Goal: Information Seeking & Learning: Learn about a topic

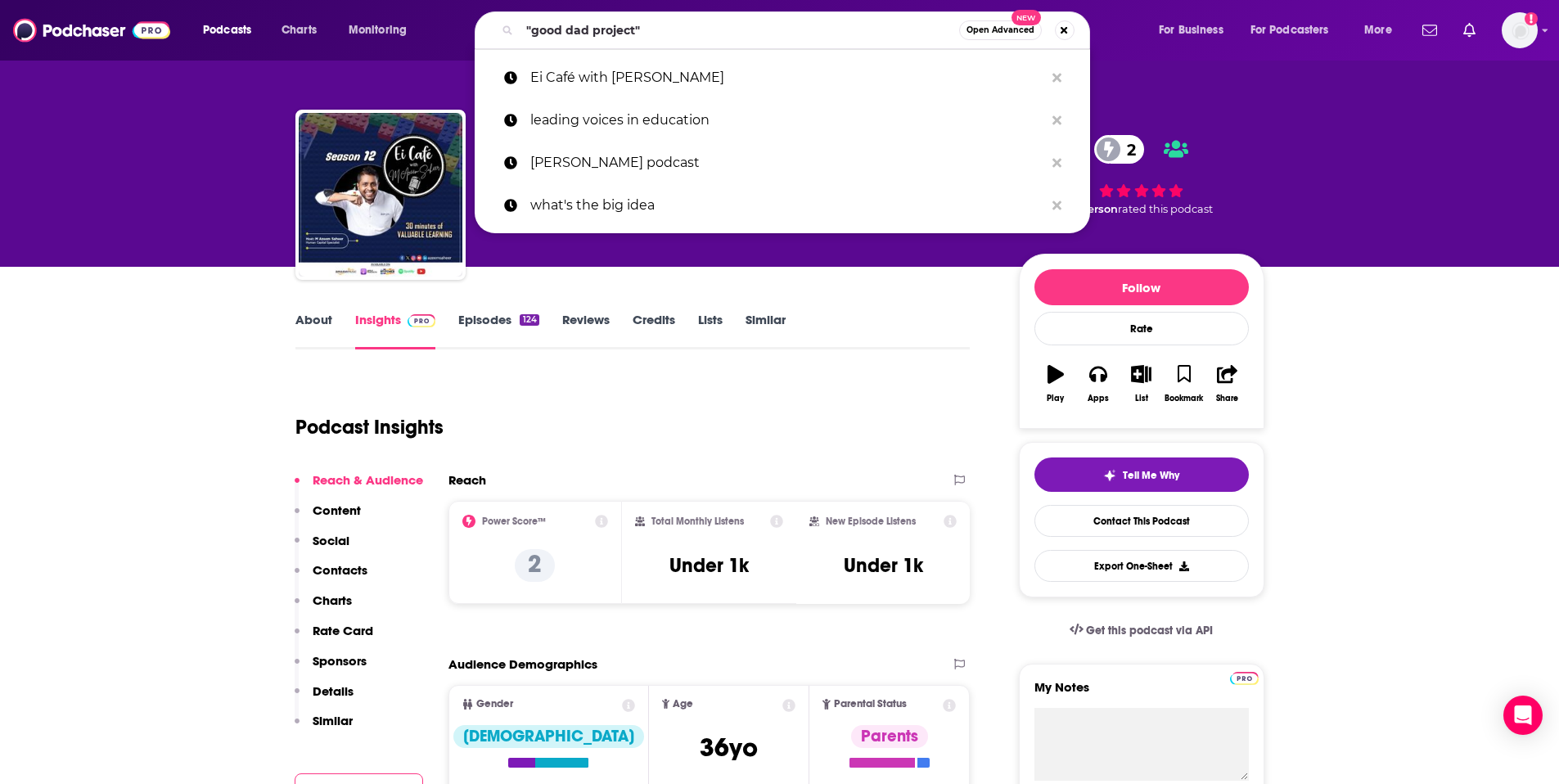
click at [659, 37] on input ""good dad project"" at bounding box center [739, 30] width 440 height 26
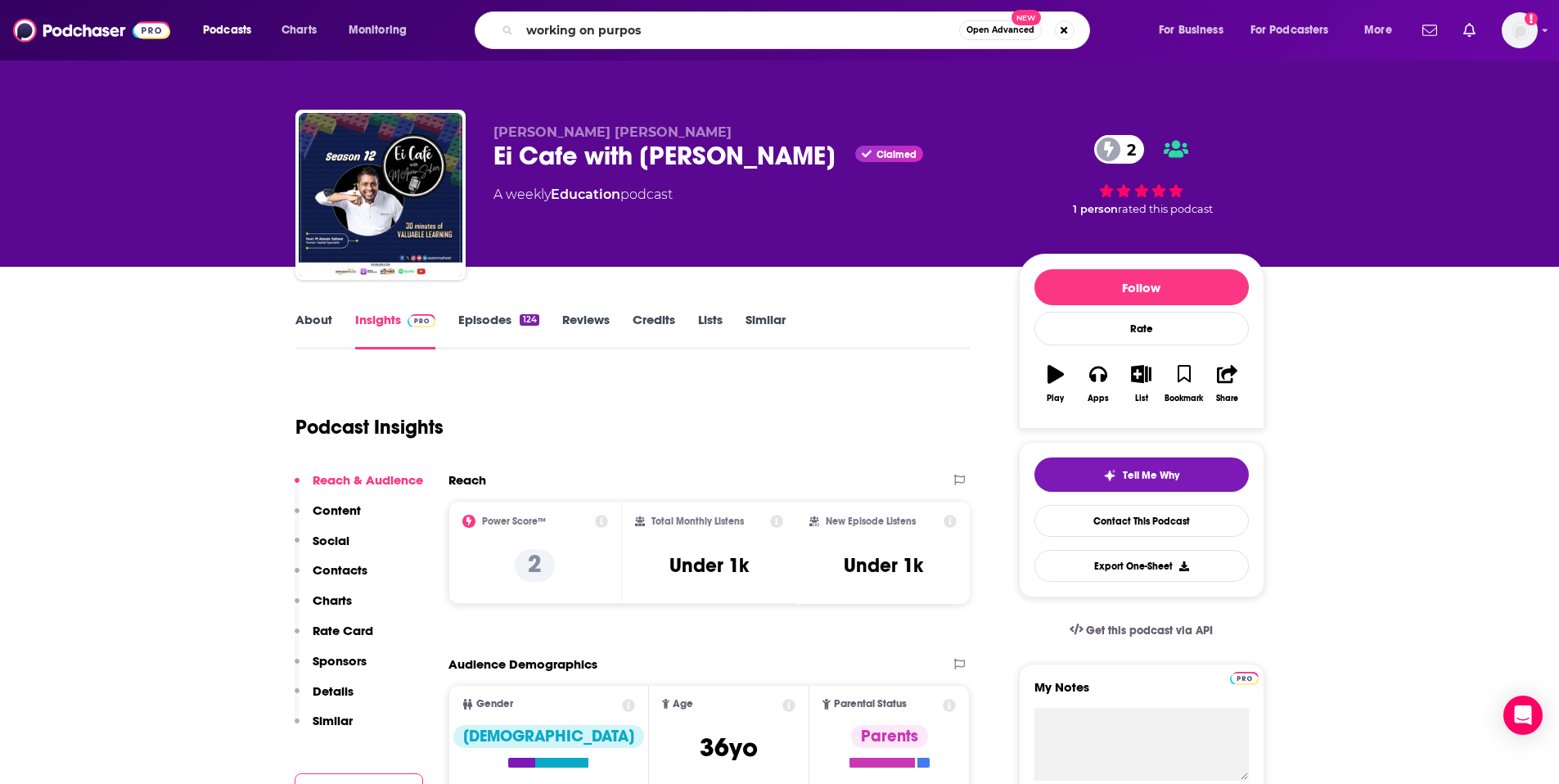
type input "working on purpose"
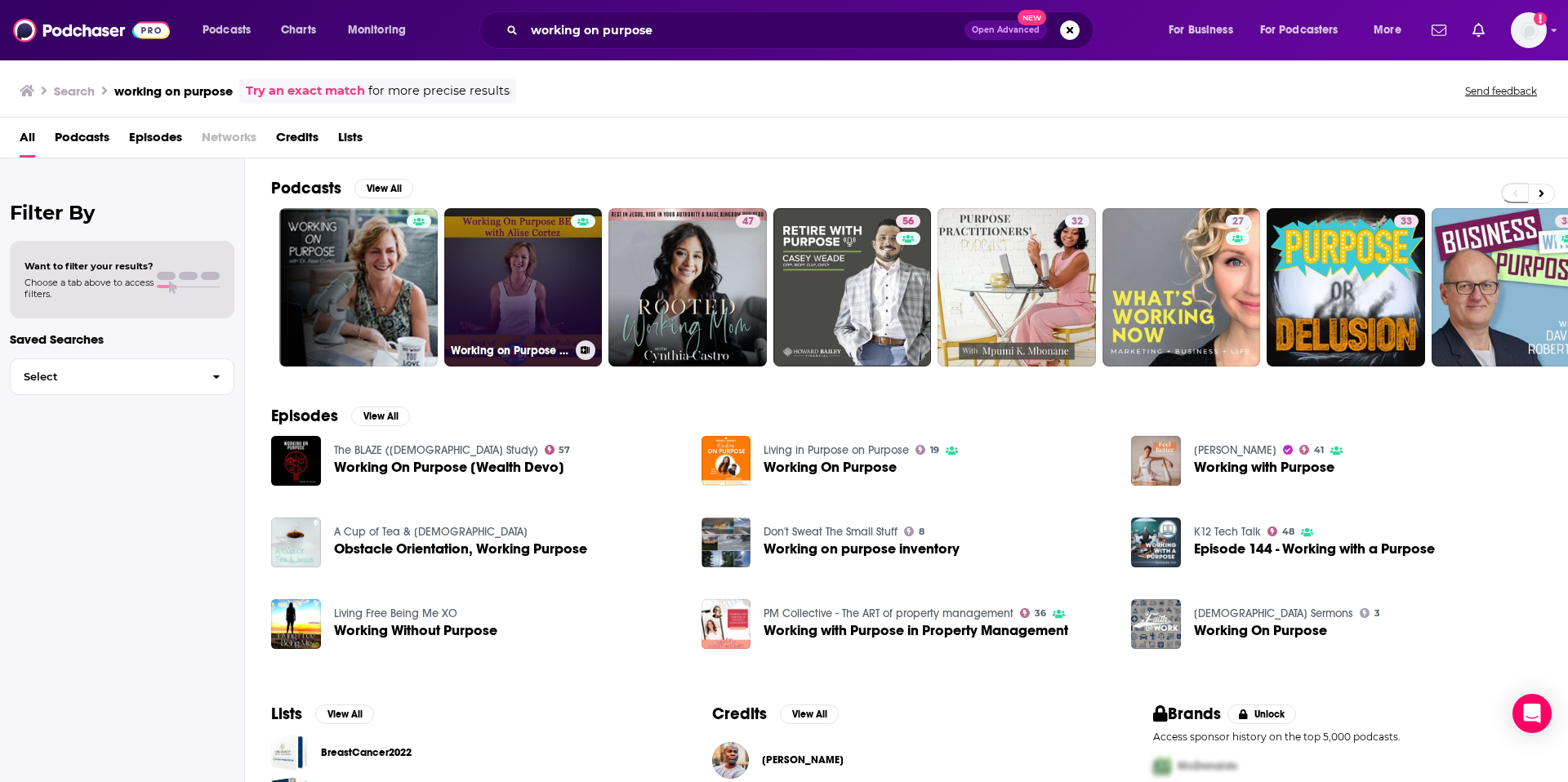
click at [481, 263] on link "Working on Purpose BEST" at bounding box center [523, 287] width 159 height 158
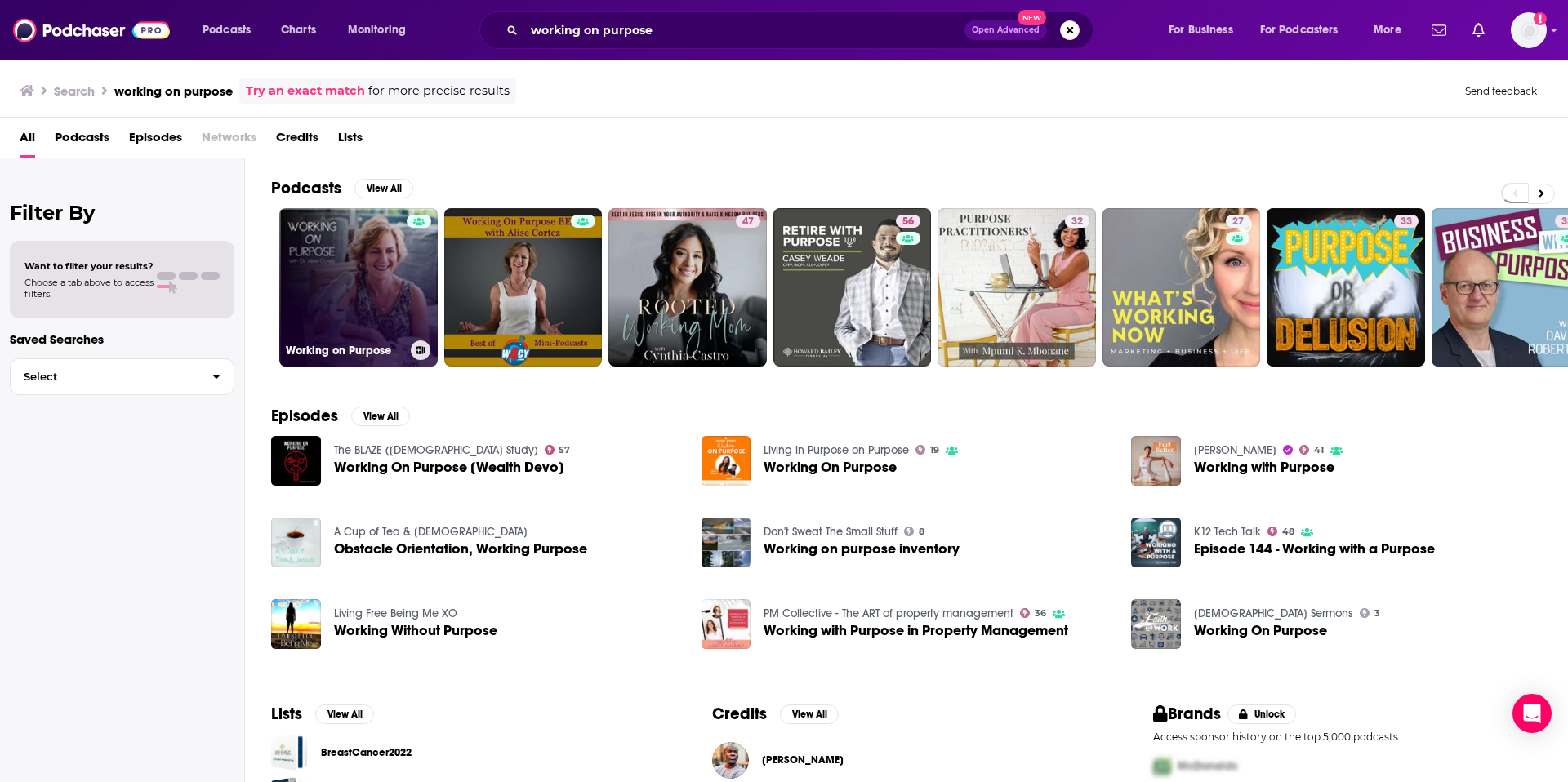
click at [395, 259] on link "Working on Purpose" at bounding box center [359, 287] width 159 height 158
